Goal: Task Accomplishment & Management: Manage account settings

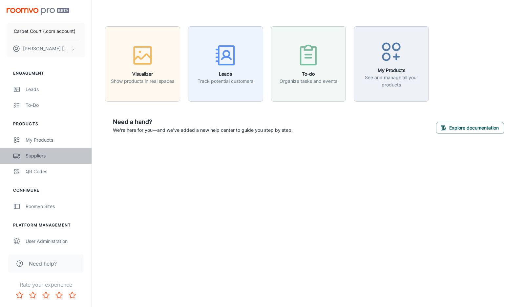
click at [38, 152] on link "Suppliers" at bounding box center [46, 156] width 92 height 16
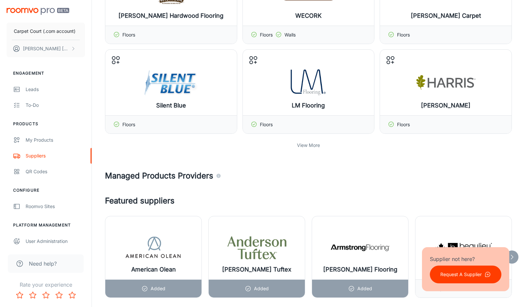
scroll to position [183, 0]
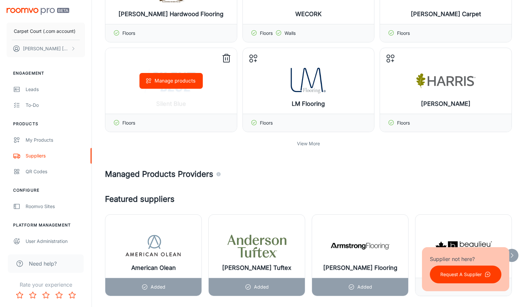
click at [226, 55] on icon at bounding box center [226, 58] width 11 height 11
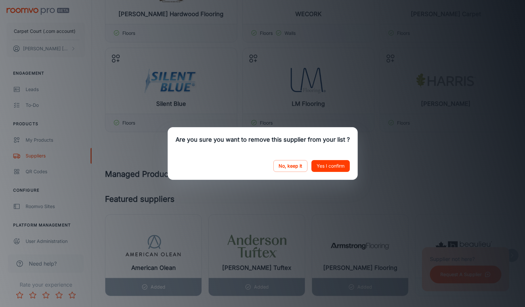
click at [334, 165] on button "Yes I confirm" at bounding box center [331, 166] width 38 height 12
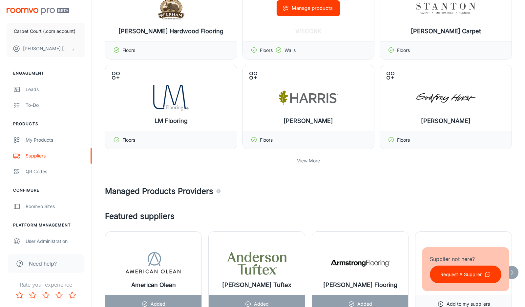
scroll to position [166, 0]
click at [309, 161] on p "View More" at bounding box center [308, 160] width 23 height 7
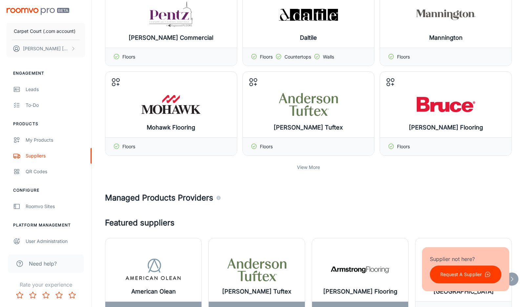
scroll to position [429, 0]
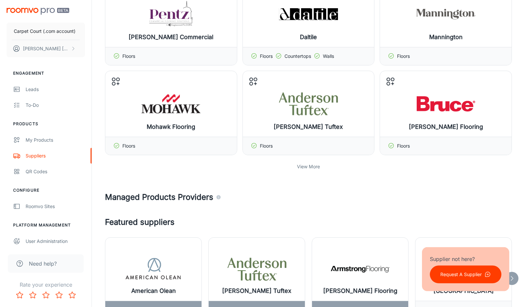
click at [310, 163] on p "View More" at bounding box center [308, 166] width 23 height 7
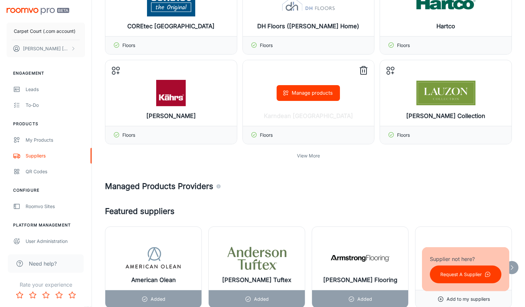
scroll to position [709, 0]
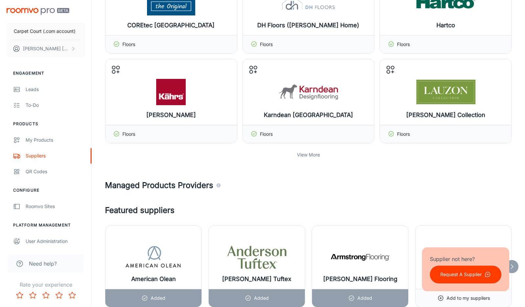
click at [310, 152] on p "View More" at bounding box center [308, 154] width 23 height 7
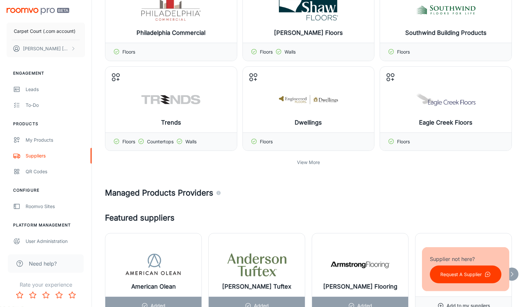
scroll to position [971, 0]
click at [306, 159] on p "View More" at bounding box center [308, 161] width 23 height 7
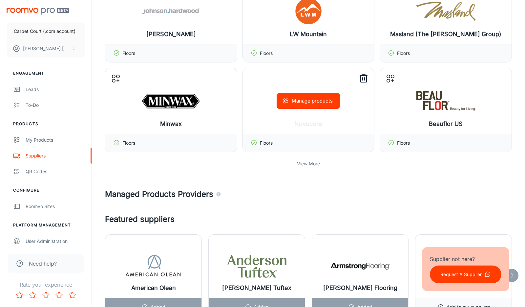
scroll to position [1239, 0]
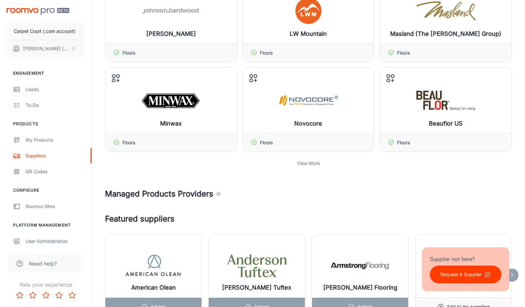
click at [313, 160] on p "View More" at bounding box center [308, 163] width 23 height 7
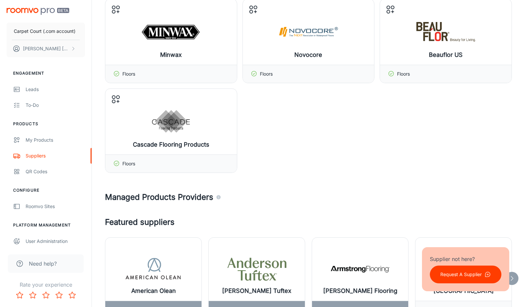
scroll to position [1309, 0]
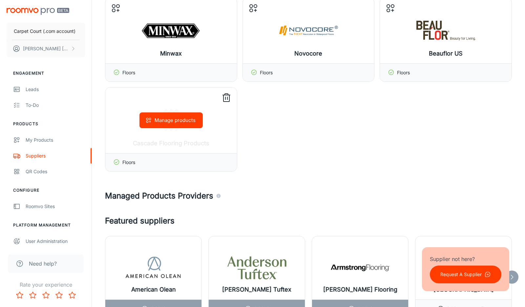
click at [227, 97] on line at bounding box center [227, 98] width 0 height 3
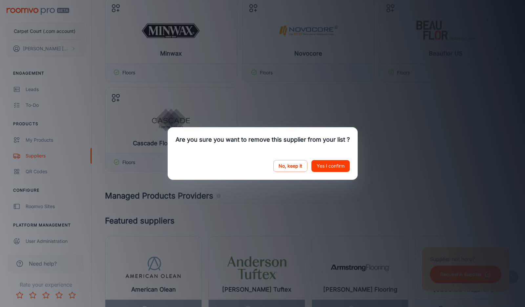
click at [339, 163] on button "Yes I confirm" at bounding box center [331, 166] width 38 height 12
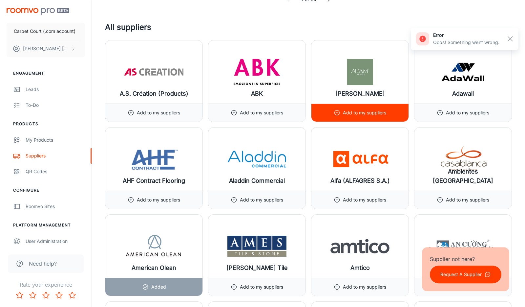
scroll to position [1641, 0]
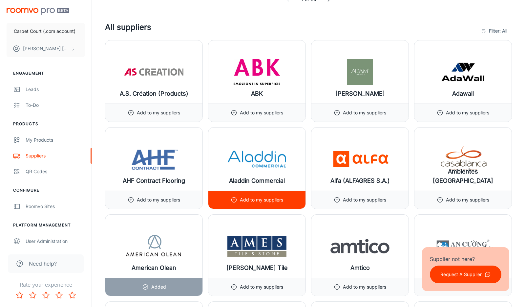
click at [265, 196] on p "Add to my suppliers" at bounding box center [261, 199] width 43 height 7
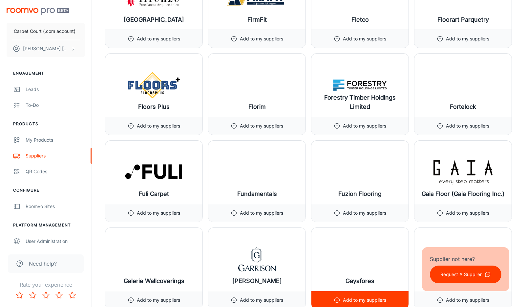
scroll to position [4410, 0]
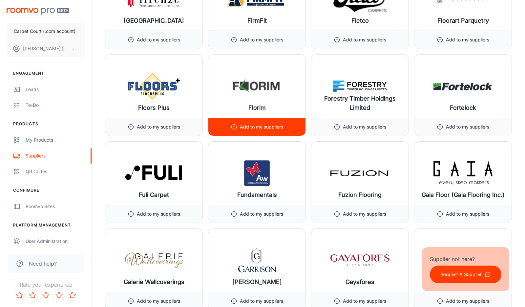
click at [252, 123] on p "Add to my suppliers" at bounding box center [261, 126] width 43 height 7
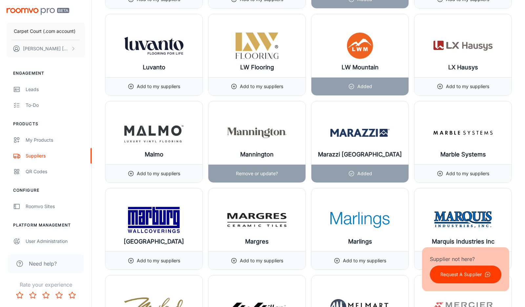
scroll to position [6191, 0]
click at [270, 164] on div "Remove or update?" at bounding box center [257, 173] width 42 height 18
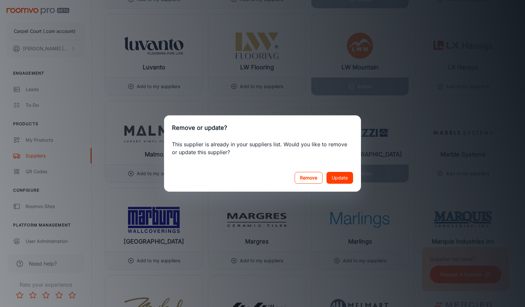
click at [308, 178] on button "Remove" at bounding box center [309, 178] width 28 height 12
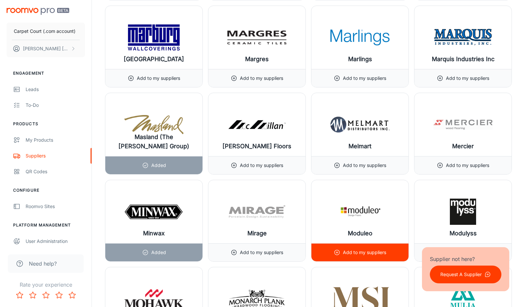
scroll to position [6373, 0]
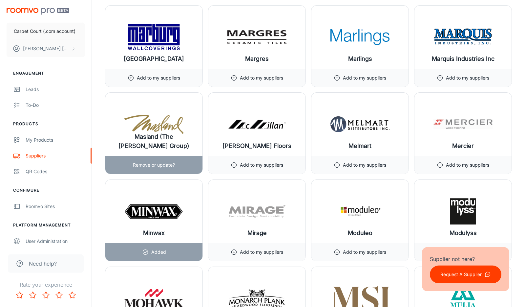
click at [161, 156] on div "Remove or update?" at bounding box center [154, 165] width 42 height 18
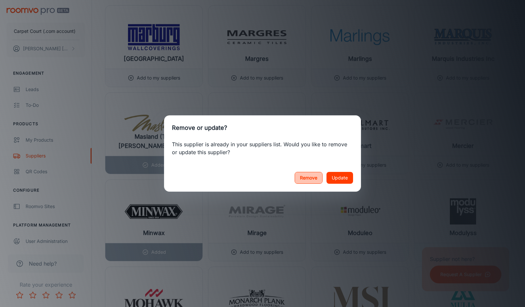
click at [314, 178] on button "Remove" at bounding box center [309, 178] width 28 height 12
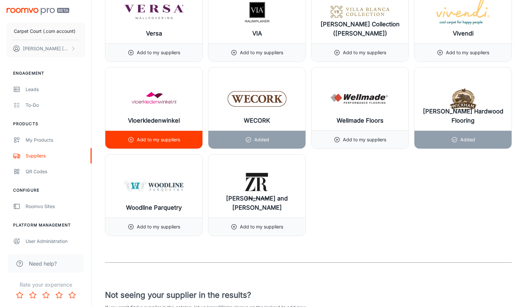
scroll to position [8958, 0]
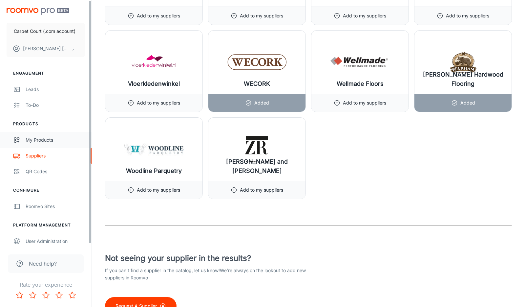
click at [54, 139] on div "My Products" at bounding box center [55, 139] width 59 height 7
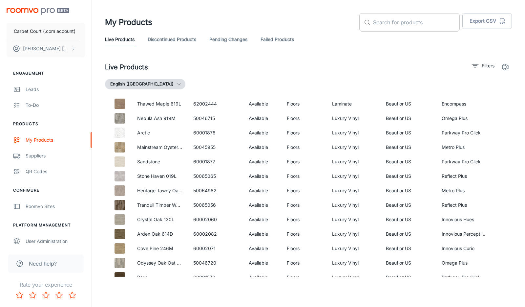
scroll to position [544, 0]
